Goal: Register for event/course

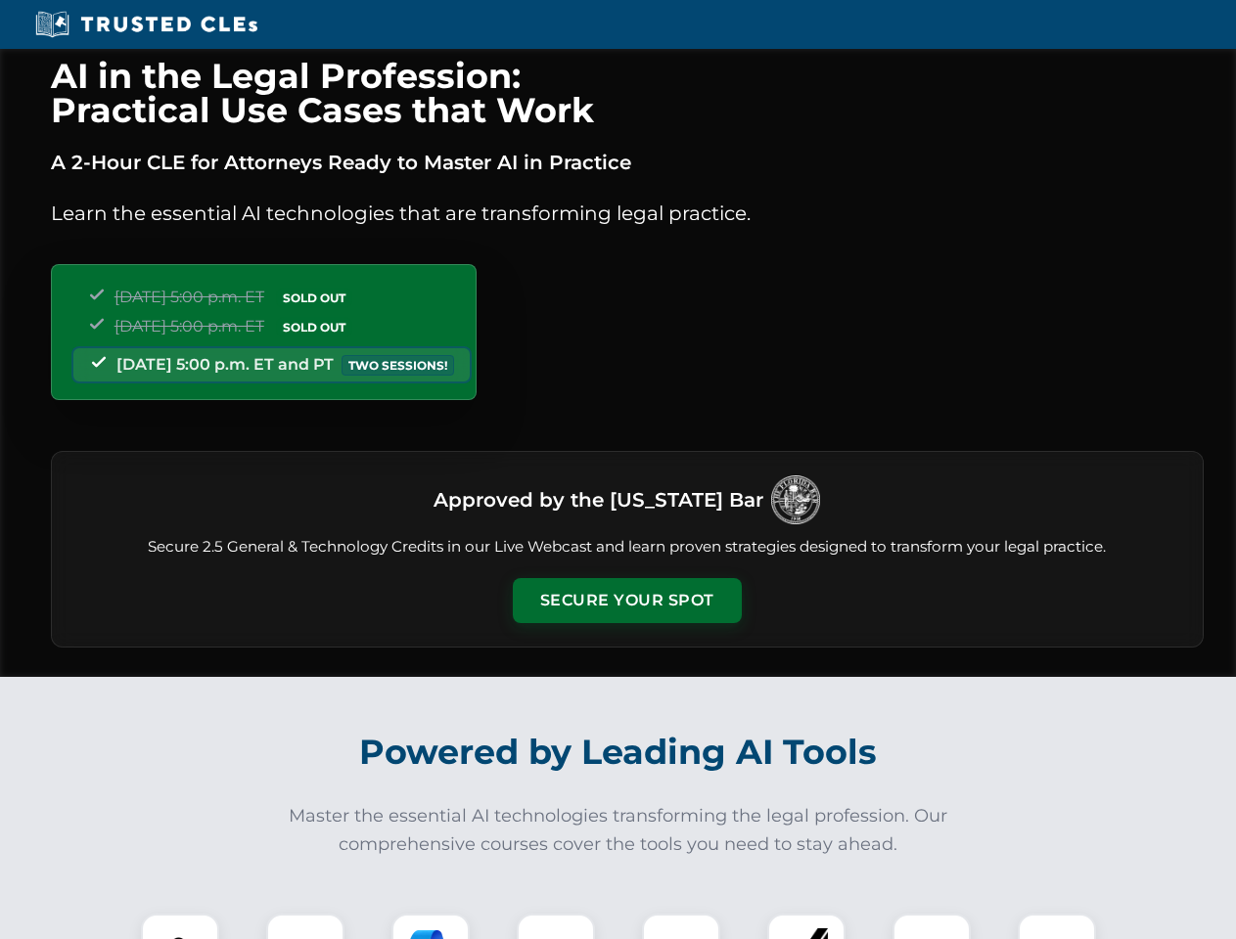
click at [626, 601] on button "Secure Your Spot" at bounding box center [627, 600] width 229 height 45
click at [180, 926] on img at bounding box center [180, 952] width 57 height 57
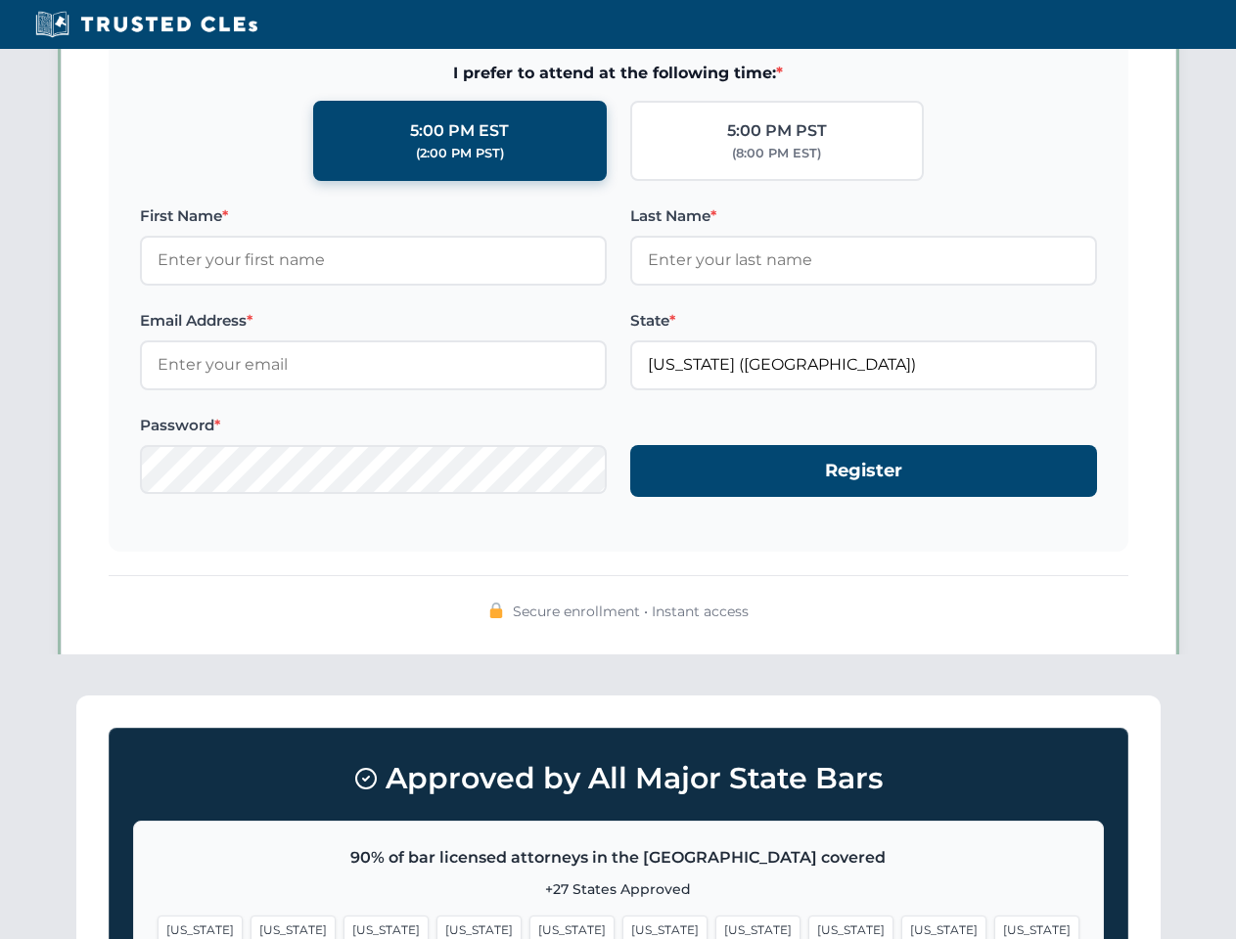
click at [715, 926] on span "[US_STATE]" at bounding box center [757, 930] width 85 height 28
click at [901, 926] on span "[US_STATE]" at bounding box center [943, 930] width 85 height 28
